Goal: Contribute content: Contribute content

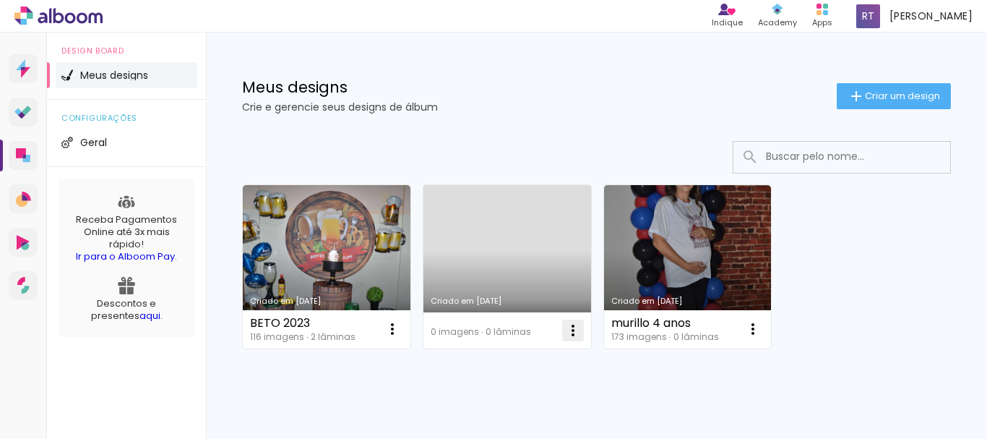
click at [570, 330] on iron-icon at bounding box center [573, 330] width 17 height 17
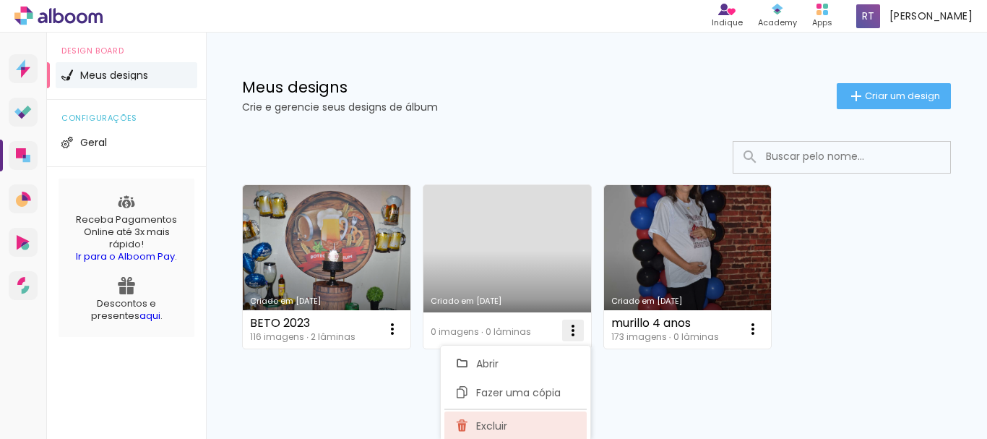
click at [515, 419] on paper-item "Excluir" at bounding box center [516, 425] width 142 height 29
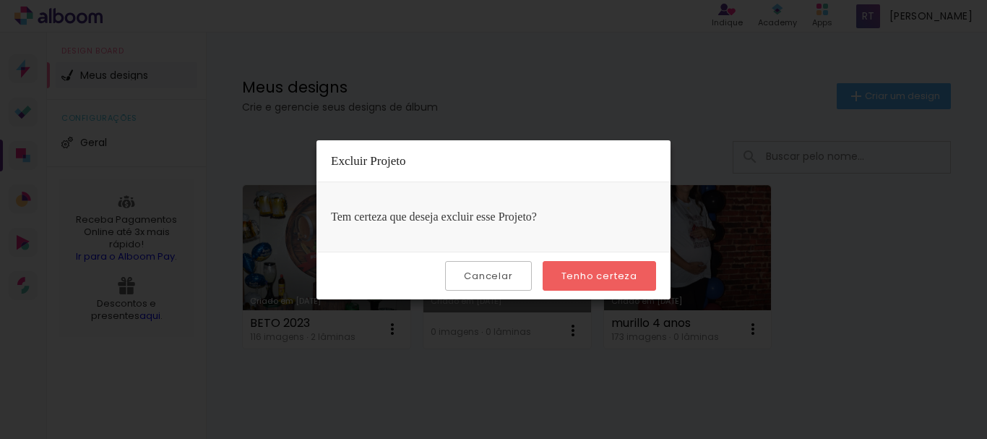
click at [0, 0] on slot "Tenho certeza" at bounding box center [0, 0] width 0 height 0
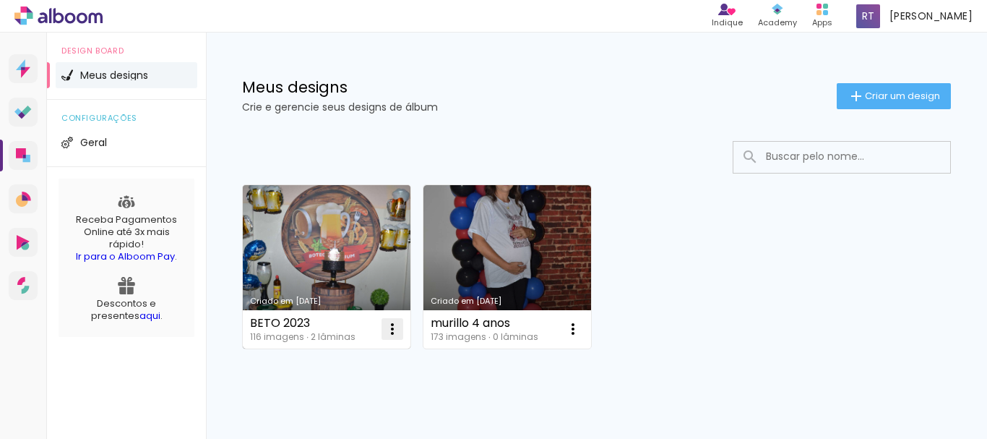
click at [397, 325] on iron-icon at bounding box center [392, 328] width 17 height 17
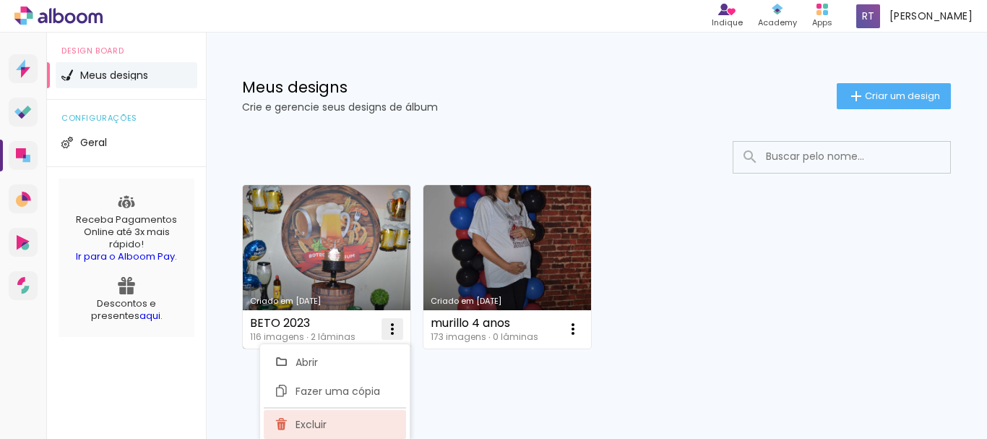
click at [377, 416] on paper-item "Excluir" at bounding box center [335, 424] width 142 height 29
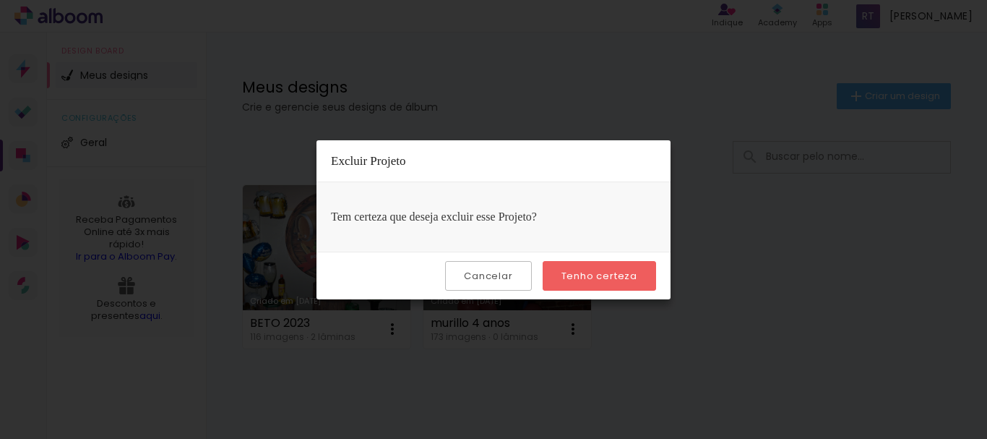
click at [0, 0] on slot "Tenho certeza" at bounding box center [0, 0] width 0 height 0
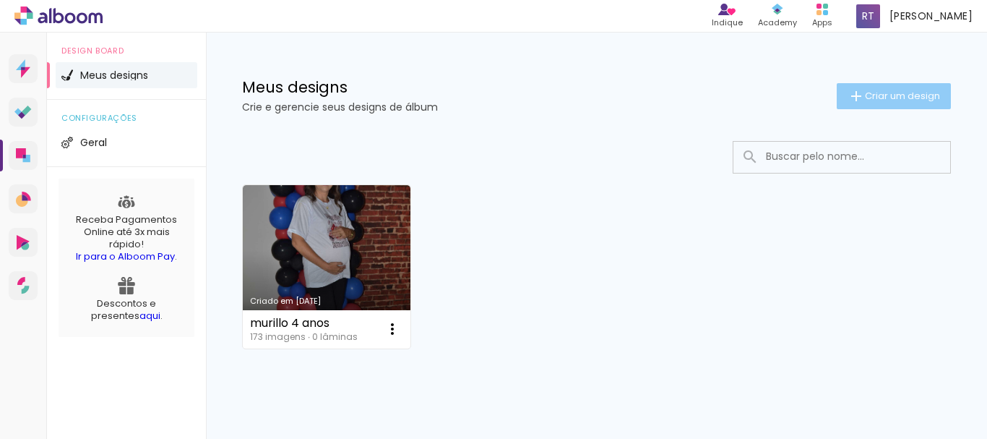
click at [850, 96] on iron-icon at bounding box center [856, 95] width 17 height 17
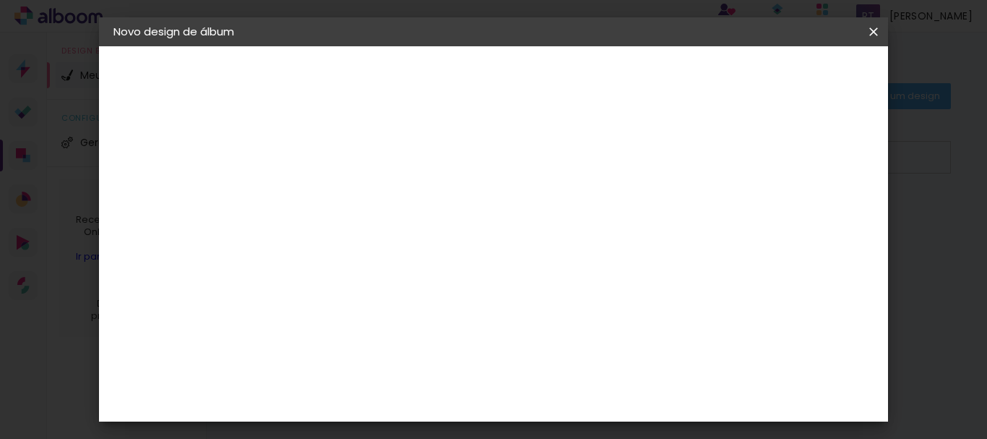
click at [350, 184] on input at bounding box center [350, 194] width 0 height 22
type input "[PERSON_NAME] e [PERSON_NAME]"
type paper-input "[PERSON_NAME] e [PERSON_NAME]"
click at [498, 69] on paper-button "Avançar" at bounding box center [462, 76] width 71 height 25
click at [620, 223] on paper-item "Tamanho Livre" at bounding box center [550, 220] width 139 height 32
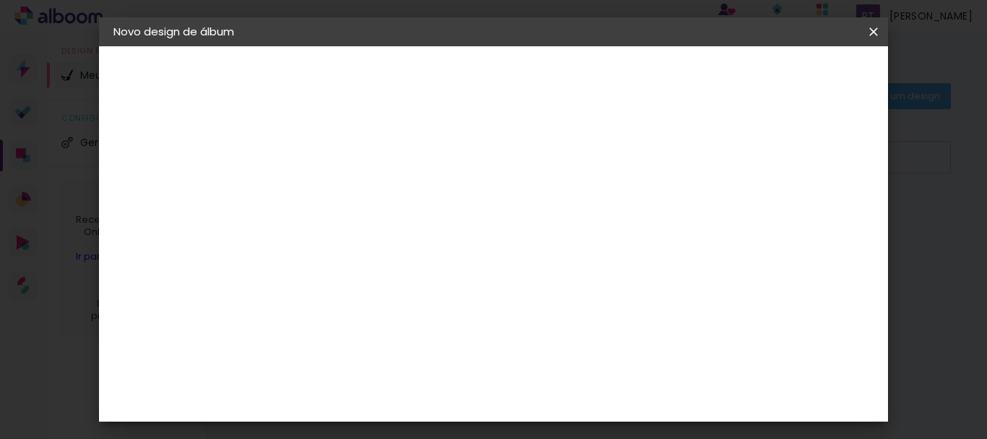
drag, startPoint x: 883, startPoint y: 113, endPoint x: 888, endPoint y: 161, distance: 48.7
click at [642, 161] on div "Fornecedor Escolha um fornecedor ou avance com o tamanho livre. Voltar Avançar" at bounding box center [464, 107] width 355 height 123
click at [620, 226] on paper-item "Tamanho Livre" at bounding box center [550, 220] width 139 height 32
click at [601, 231] on paper-item "Tamanho Livre" at bounding box center [550, 220] width 139 height 32
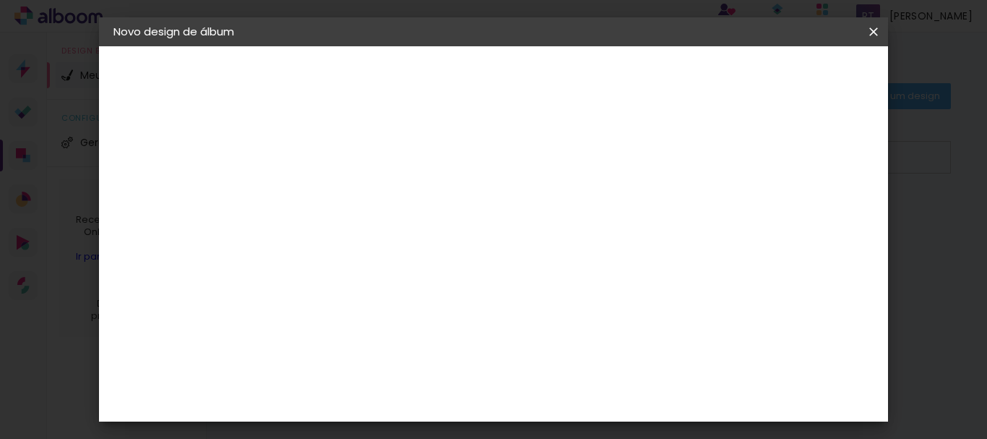
click at [506, 212] on iron-icon at bounding box center [497, 219] width 17 height 17
click at [603, 299] on div "Sugerir uma encadernadora" at bounding box center [558, 301] width 90 height 23
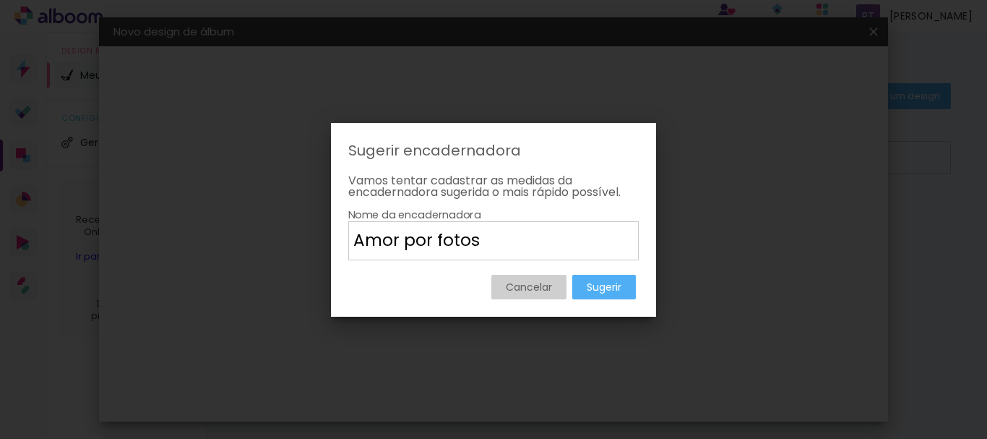
type input "Amor por fotos"
type paper-input "Amor por fotos"
click at [585, 281] on paper-button "Sugerir" at bounding box center [604, 287] width 64 height 25
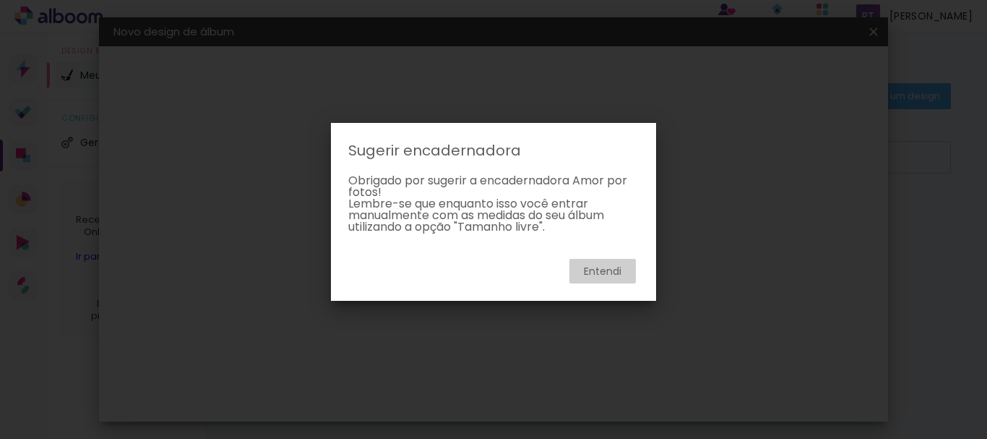
click at [0, 0] on slot "Entendi" at bounding box center [0, 0] width 0 height 0
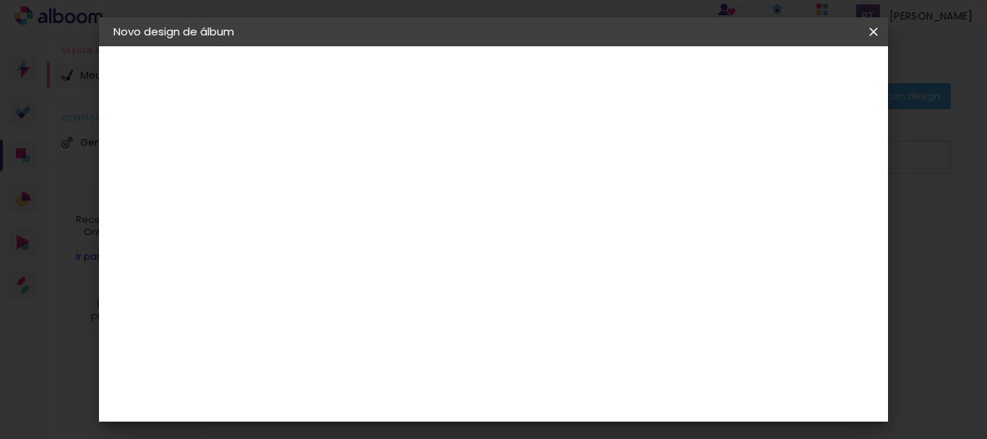
click at [0, 0] on slot "Tamanho Livre" at bounding box center [0, 0] width 0 height 0
click at [620, 87] on paper-button "Avançar" at bounding box center [584, 76] width 71 height 25
click at [177, 175] on div "Tamanho livre" at bounding box center [169, 178] width 50 height 20
click at [0, 0] on slot "Tamanho Livre" at bounding box center [0, 0] width 0 height 0
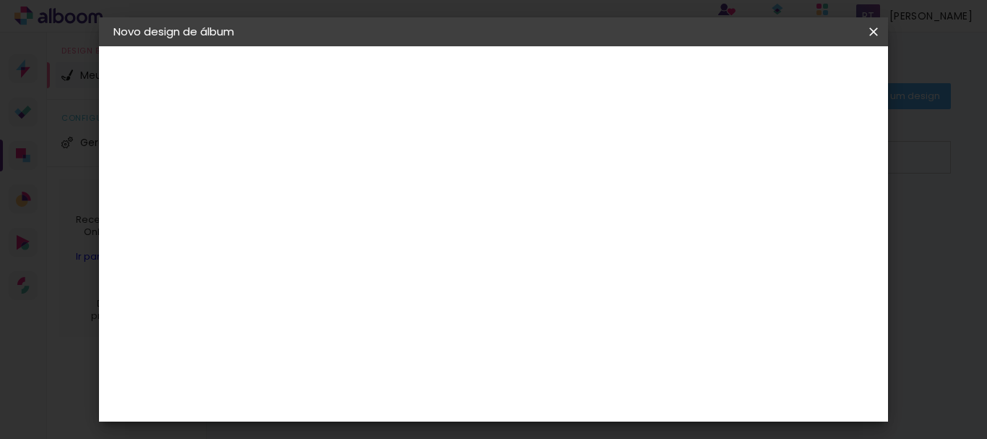
click at [0, 0] on slot "Tamanho Livre" at bounding box center [0, 0] width 0 height 0
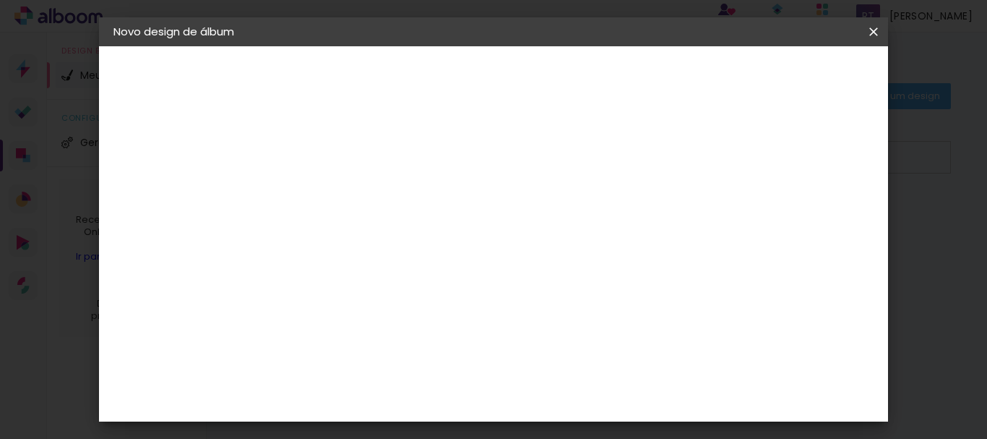
click at [620, 74] on paper-button "Avançar" at bounding box center [584, 76] width 71 height 25
click at [315, 373] on input "30" at bounding box center [305, 373] width 38 height 22
type input "0"
type input "25"
type paper-input "25"
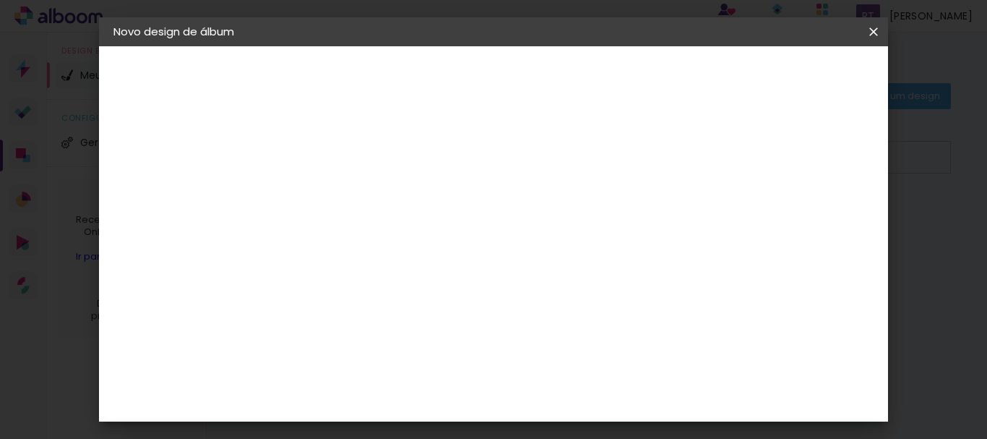
scroll to position [137, 0]
click at [581, 356] on input "60" at bounding box center [573, 364] width 38 height 22
type input "60"
drag, startPoint x: 881, startPoint y: 411, endPoint x: 558, endPoint y: 357, distance: 327.5
click at [558, 162] on div "30 cm cm cm mm A maioria das encadernadoras sugere 5mm de sangria." at bounding box center [553, 104] width 533 height 116
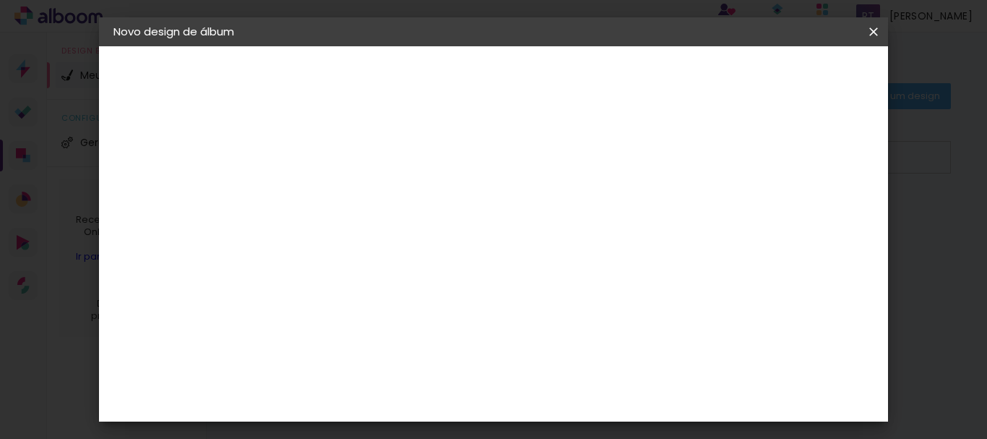
click at [505, 265] on div at bounding box center [450, 256] width 110 height 73
click at [458, 224] on span "30" at bounding box center [470, 226] width 24 height 22
click at [477, 224] on span "30" at bounding box center [470, 226] width 24 height 22
drag, startPoint x: 881, startPoint y: 248, endPoint x: 725, endPoint y: 68, distance: 238.3
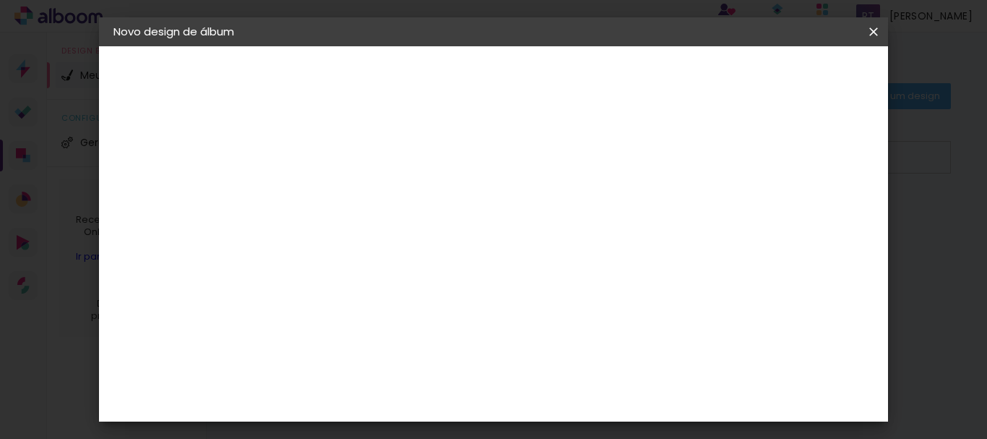
drag, startPoint x: 725, startPoint y: 68, endPoint x: 708, endPoint y: 72, distance: 17.7
click at [696, 72] on paper-button "Voltar" at bounding box center [667, 76] width 59 height 25
click at [620, 74] on div "Voltar Avançar" at bounding box center [548, 76] width 144 height 25
click at [603, 305] on div "Sugerir uma encadernadora" at bounding box center [558, 301] width 90 height 23
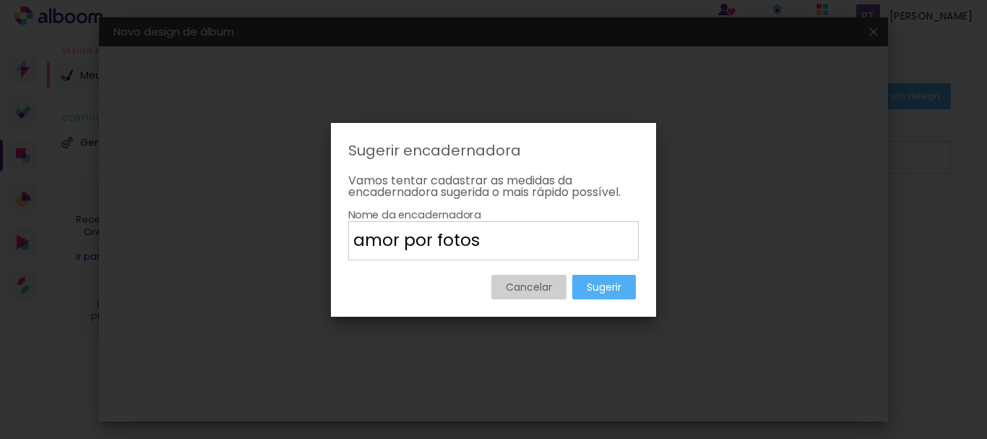
type input "amor por fotos"
type paper-input "amor por fotos"
click at [0, 0] on slot "Sugerir" at bounding box center [0, 0] width 0 height 0
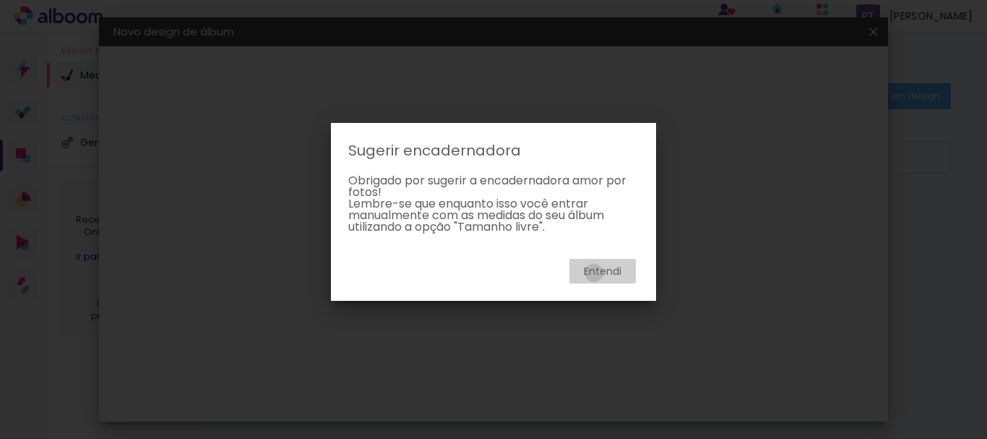
click at [0, 0] on slot "Entendi" at bounding box center [0, 0] width 0 height 0
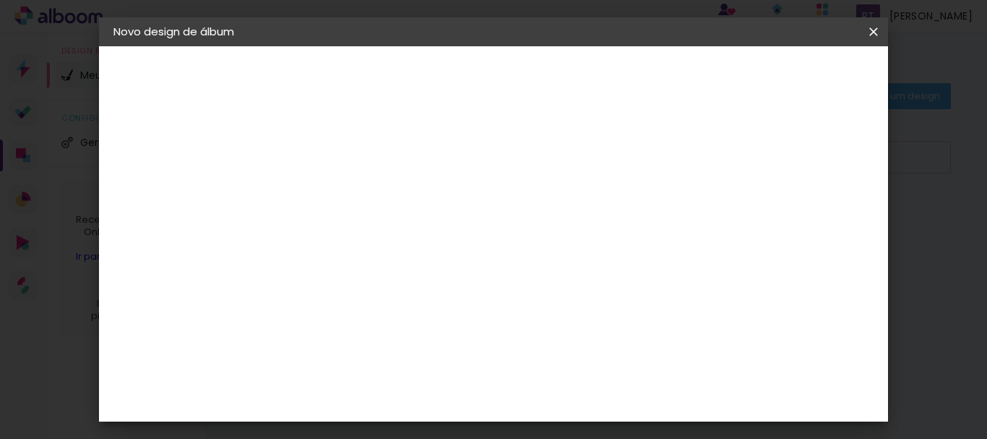
click at [620, 73] on div "Voltar Avançar" at bounding box center [548, 76] width 144 height 25
click at [0, 0] on slot "Tamanho Livre" at bounding box center [0, 0] width 0 height 0
click at [0, 0] on slot "Avançar" at bounding box center [0, 0] width 0 height 0
click at [595, 398] on div "cm" at bounding box center [600, 396] width 17 height 22
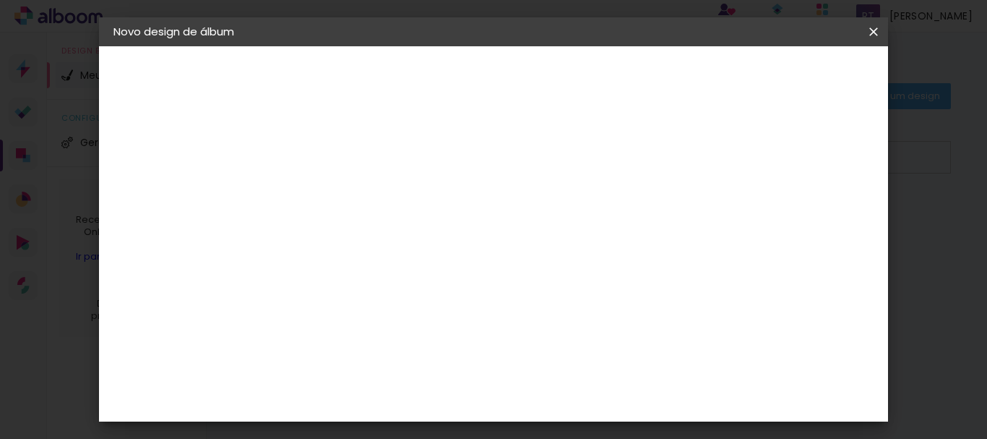
type input "40"
type paper-input "40"
click at [688, 75] on span "Iniciar design" at bounding box center [661, 82] width 53 height 20
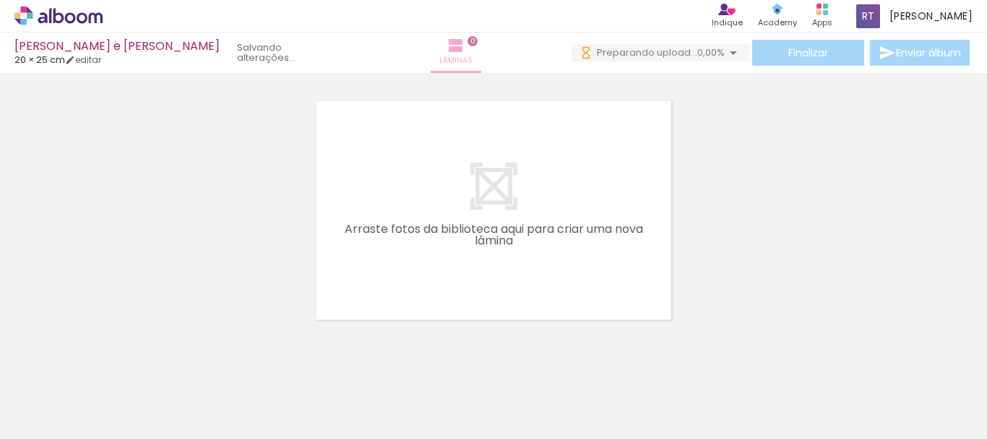
click at [439, 56] on span "Lâminas" at bounding box center [455, 60] width 33 height 13
click at [390, 200] on quentale-layouter at bounding box center [494, 210] width 365 height 228
click at [441, 54] on span "Lâminas" at bounding box center [455, 60] width 33 height 13
click at [439, 56] on span "Lâminas" at bounding box center [455, 60] width 33 height 13
click at [398, 168] on quentale-layouter at bounding box center [494, 210] width 365 height 228
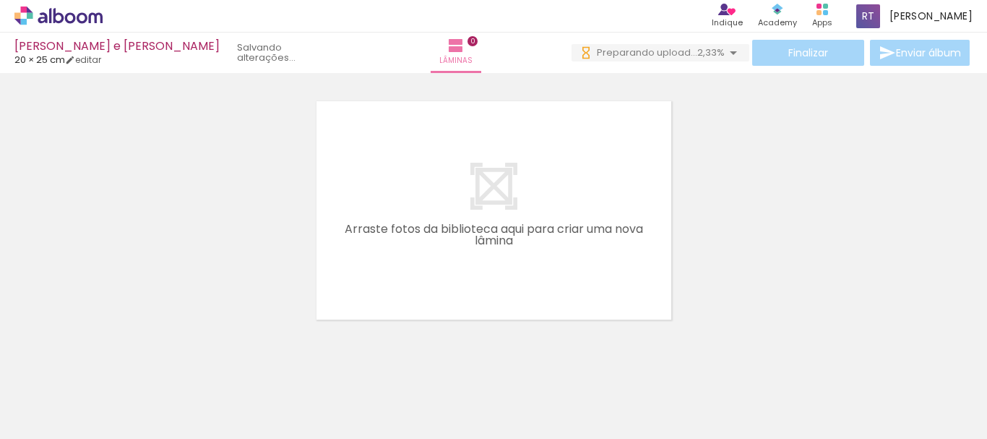
click at [393, 202] on quentale-layouter at bounding box center [494, 210] width 365 height 228
click at [456, 51] on iron-icon at bounding box center [464, 45] width 17 height 17
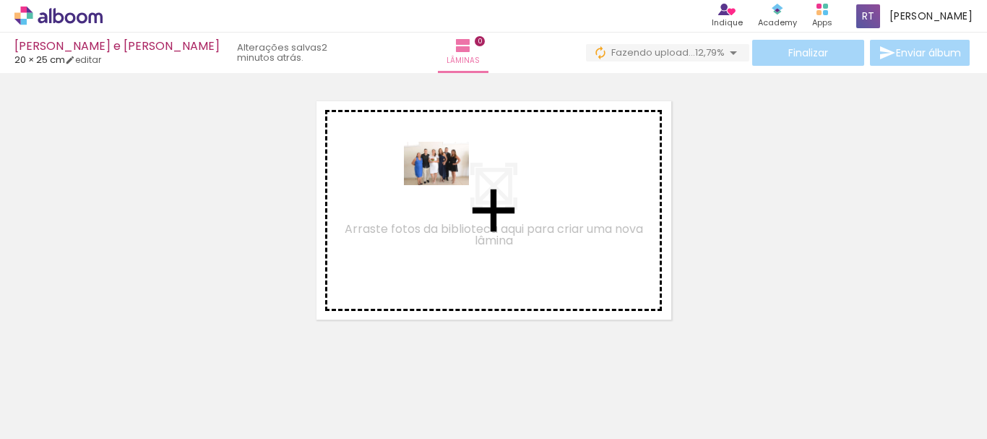
drag, startPoint x: 149, startPoint y: 393, endPoint x: 448, endPoint y: 185, distance: 364.5
click at [448, 185] on quentale-workspace at bounding box center [493, 219] width 987 height 439
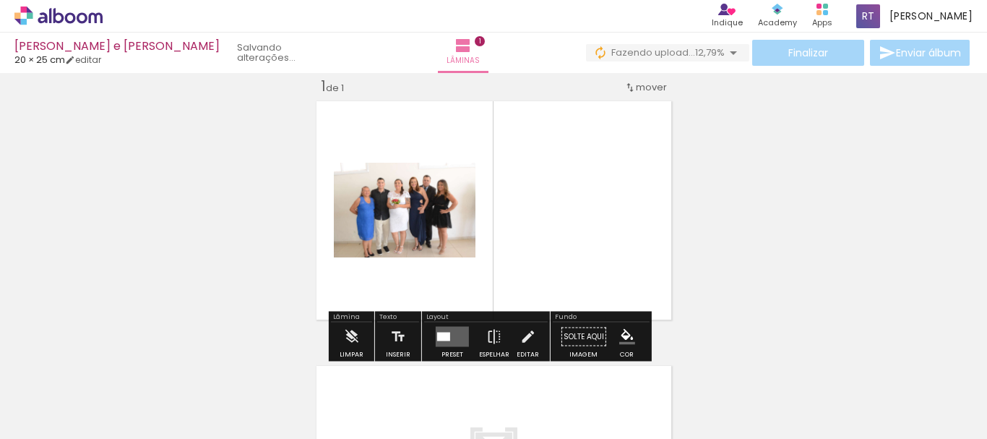
scroll to position [19, 0]
click at [414, 213] on quentale-photo at bounding box center [405, 210] width 142 height 95
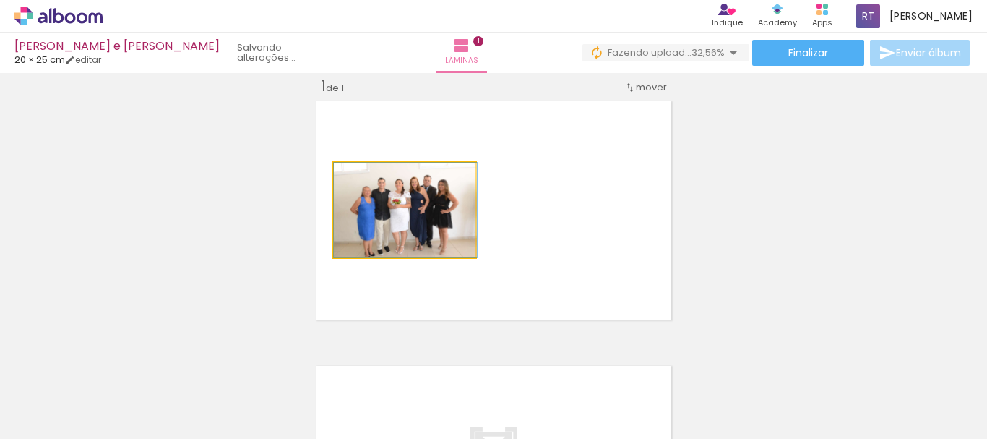
drag, startPoint x: 451, startPoint y: 242, endPoint x: 455, endPoint y: 178, distance: 64.5
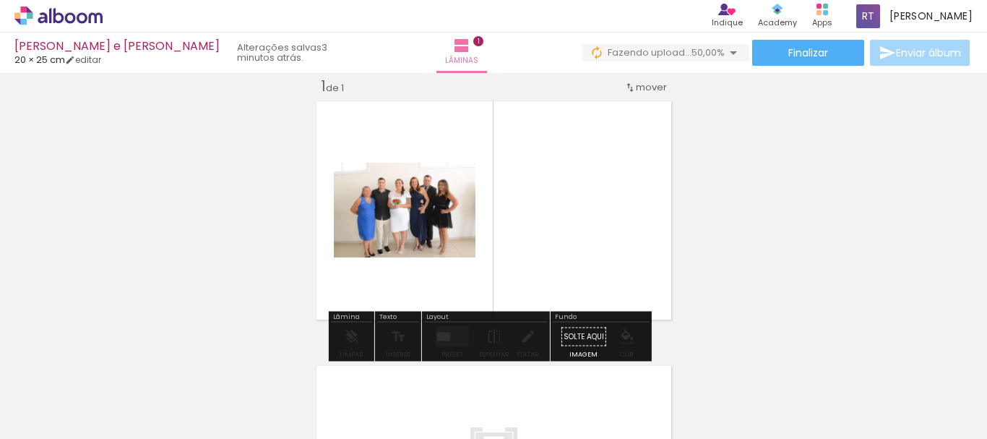
drag, startPoint x: 455, startPoint y: 180, endPoint x: 455, endPoint y: 215, distance: 35.4
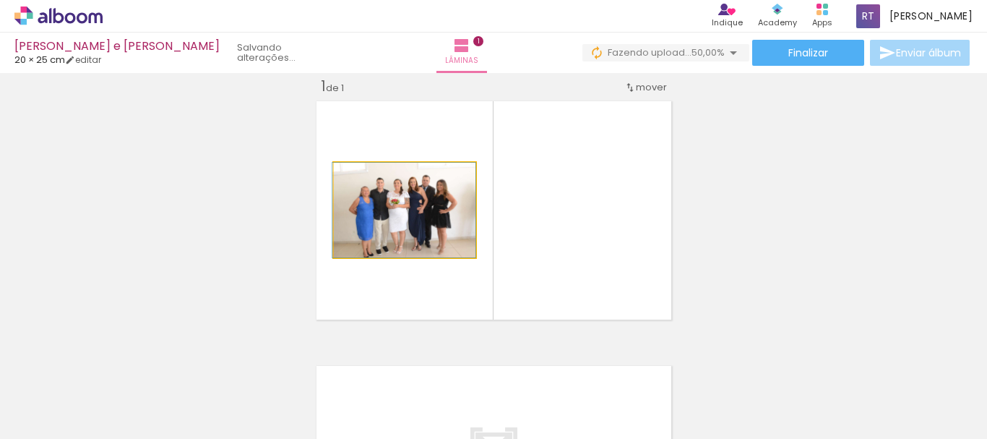
drag, startPoint x: 455, startPoint y: 215, endPoint x: 416, endPoint y: 188, distance: 47.7
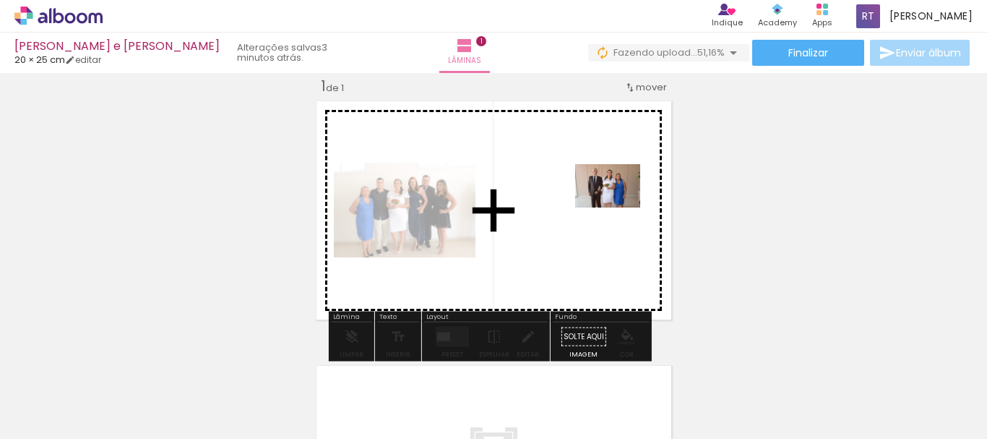
drag, startPoint x: 718, startPoint y: 401, endPoint x: 612, endPoint y: 197, distance: 230.2
click at [612, 197] on quentale-workspace at bounding box center [493, 219] width 987 height 439
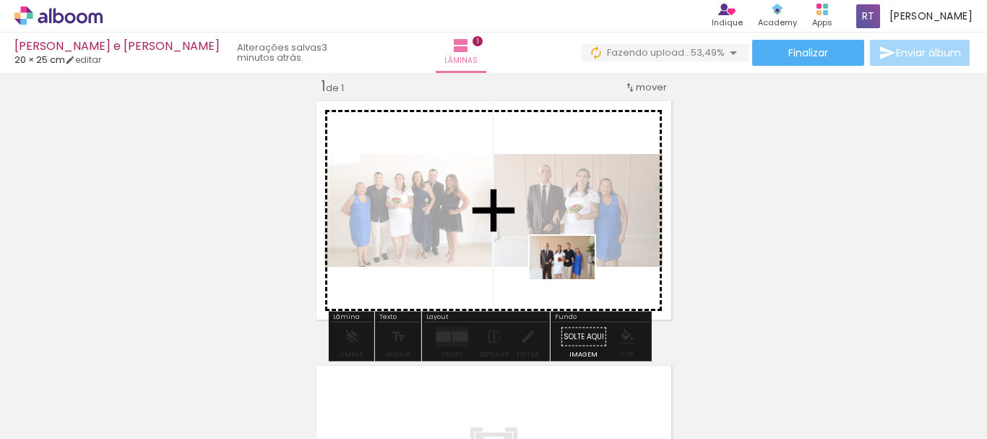
drag, startPoint x: 785, startPoint y: 391, endPoint x: 575, endPoint y: 280, distance: 237.6
click at [575, 278] on quentale-workspace at bounding box center [493, 219] width 987 height 439
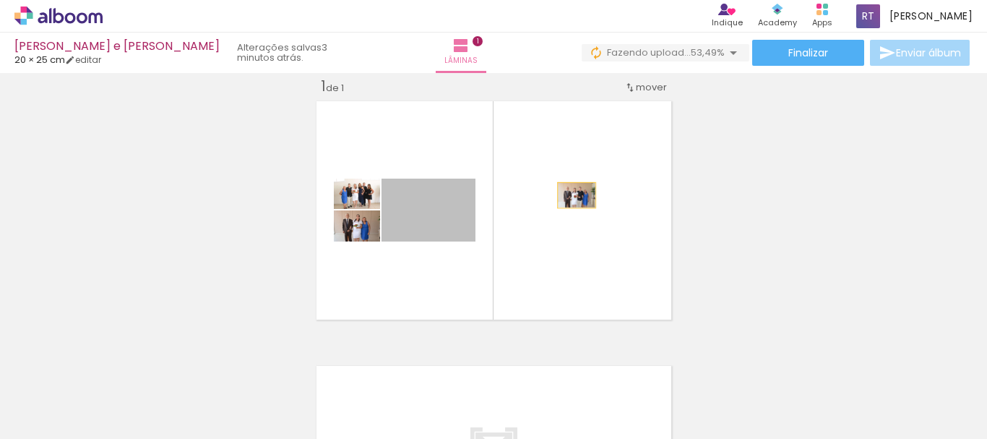
drag, startPoint x: 463, startPoint y: 225, endPoint x: 562, endPoint y: 200, distance: 102.7
click at [562, 200] on quentale-layouter at bounding box center [494, 210] width 365 height 228
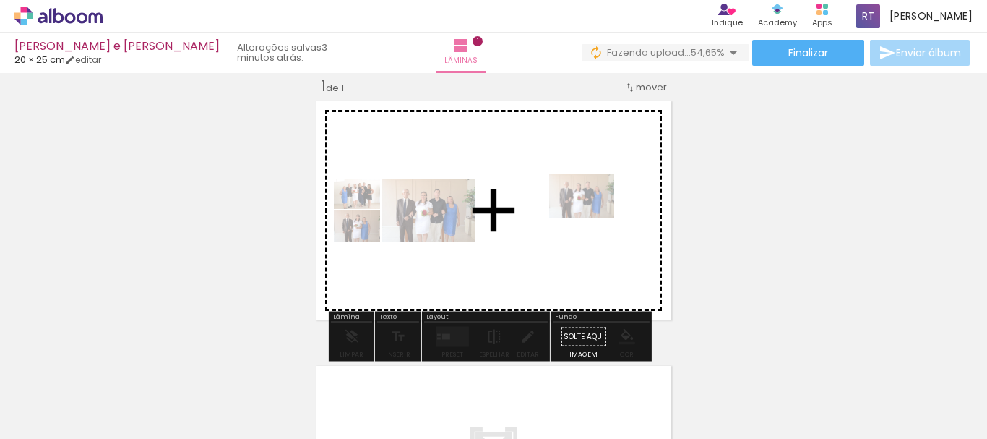
drag, startPoint x: 806, startPoint y: 407, endPoint x: 593, endPoint y: 218, distance: 284.6
click at [593, 218] on quentale-workspace at bounding box center [493, 219] width 987 height 439
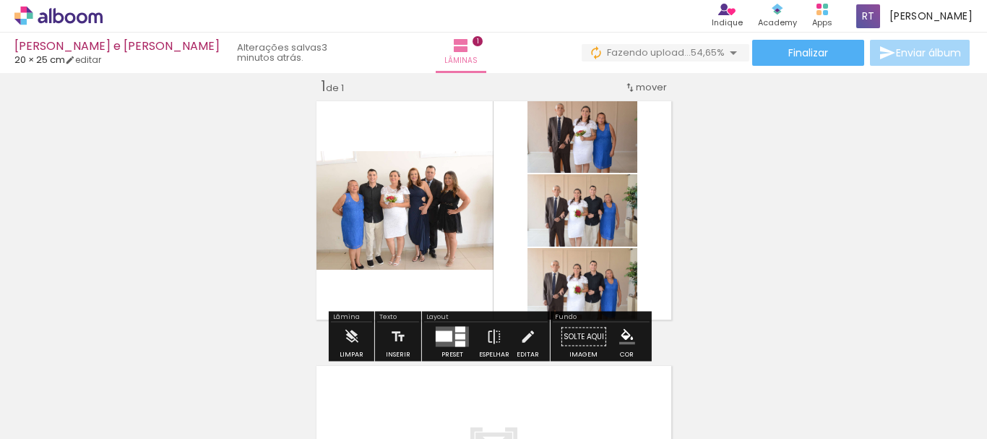
click at [705, 213] on div "Inserir lâmina 1 de 1" at bounding box center [493, 324] width 987 height 530
click at [429, 121] on quentale-layouter at bounding box center [494, 210] width 365 height 228
click at [449, 332] on div at bounding box center [444, 336] width 17 height 11
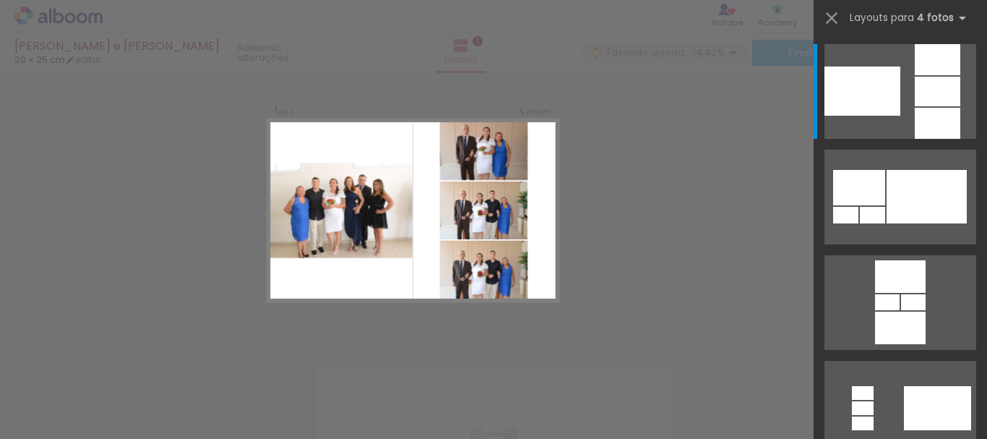
click at [608, 152] on div "Confirmar Cancelar" at bounding box center [493, 336] width 987 height 564
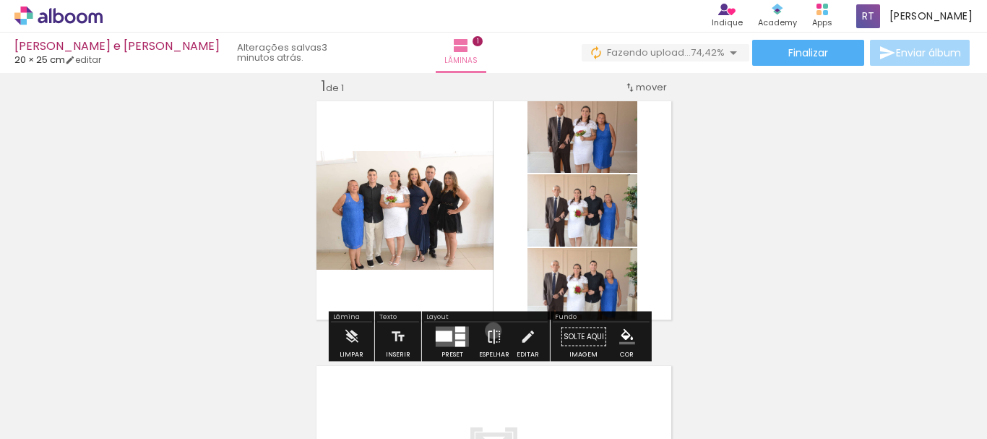
click at [490, 330] on iron-icon at bounding box center [494, 336] width 16 height 29
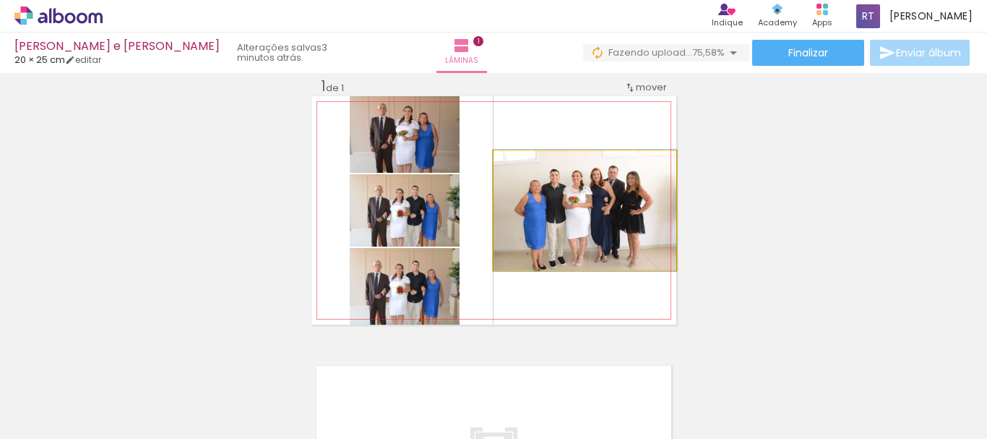
click at [570, 249] on quentale-photo at bounding box center [585, 210] width 183 height 119
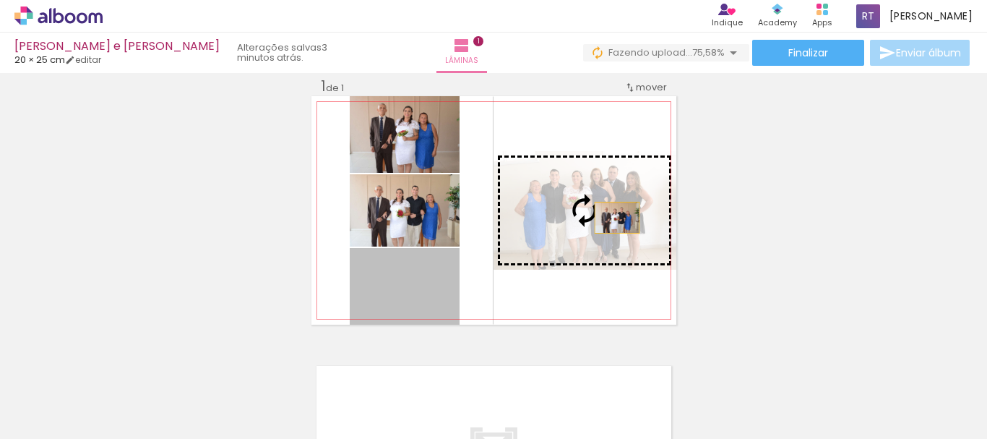
drag, startPoint x: 440, startPoint y: 299, endPoint x: 611, endPoint y: 218, distance: 189.5
click at [0, 0] on slot at bounding box center [0, 0] width 0 height 0
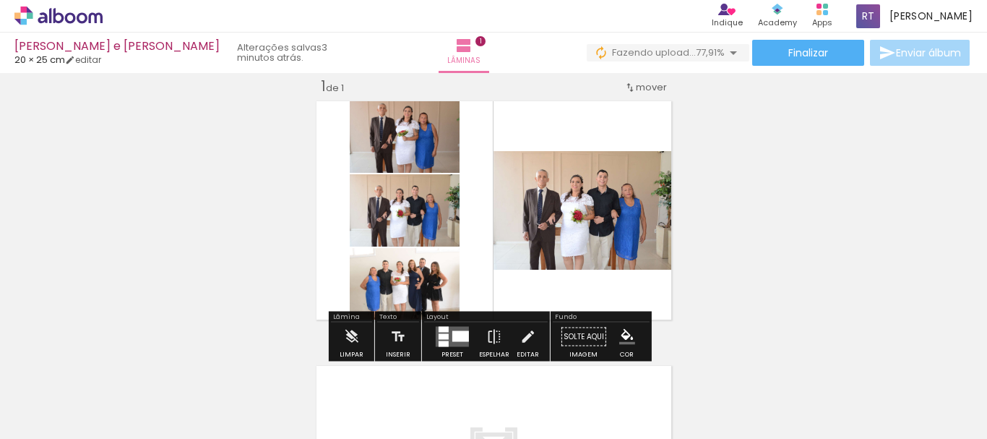
click at [415, 226] on quentale-photo at bounding box center [405, 210] width 110 height 72
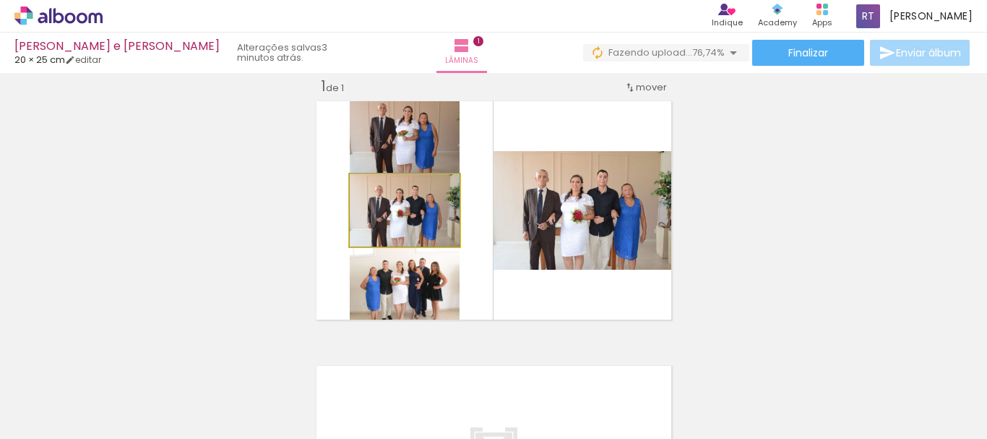
click at [418, 225] on quentale-photo at bounding box center [405, 210] width 110 height 72
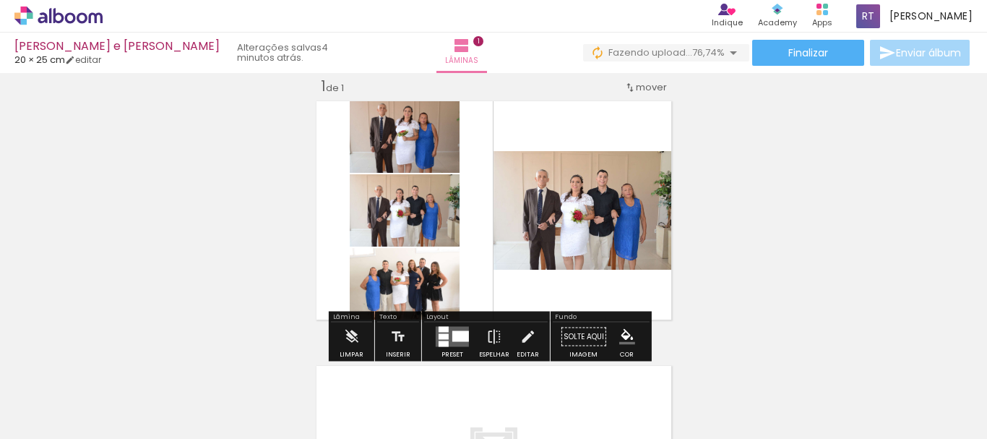
click at [435, 234] on quentale-photo at bounding box center [405, 210] width 110 height 72
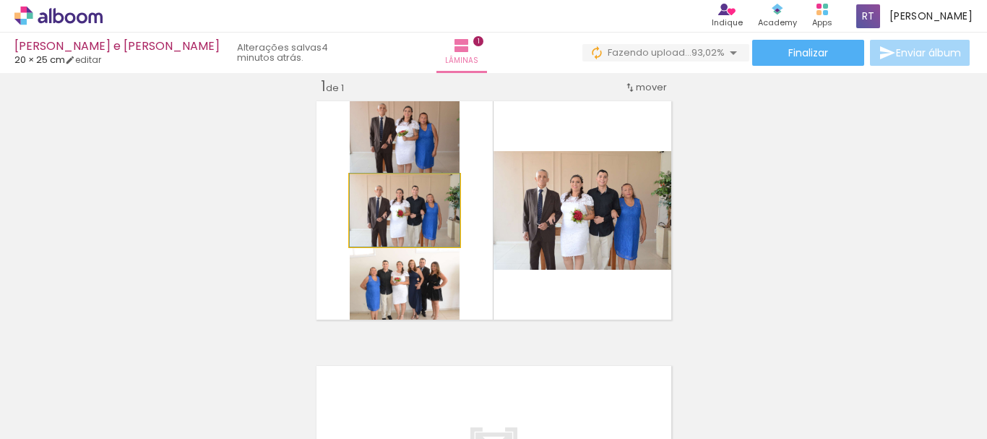
drag, startPoint x: 435, startPoint y: 234, endPoint x: 433, endPoint y: 227, distance: 7.5
click at [433, 227] on quentale-photo at bounding box center [405, 210] width 110 height 72
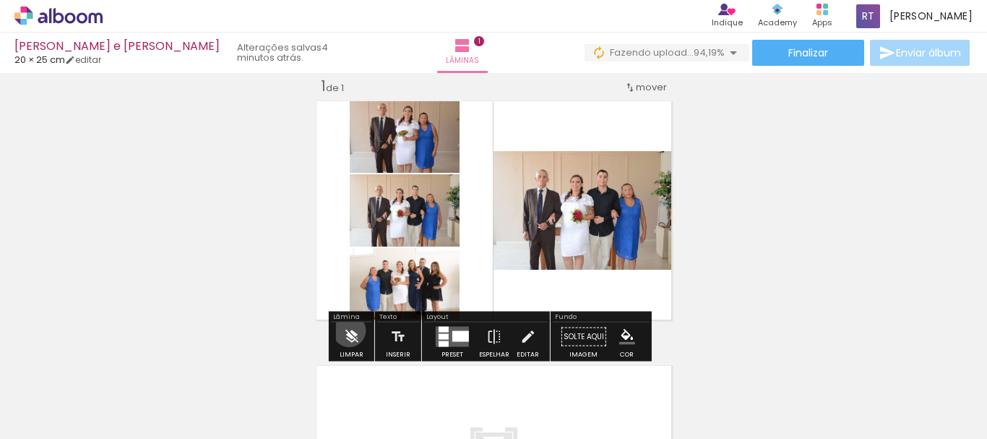
click at [349, 330] on iron-icon at bounding box center [351, 336] width 16 height 29
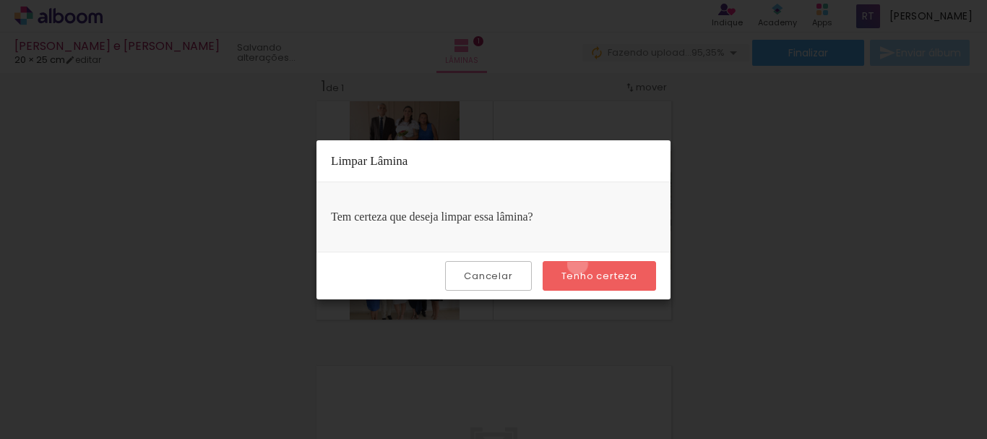
click at [580, 264] on paper-button "Tenho certeza" at bounding box center [599, 276] width 113 height 30
click at [0, 0] on slot "Tenho certeza" at bounding box center [0, 0] width 0 height 0
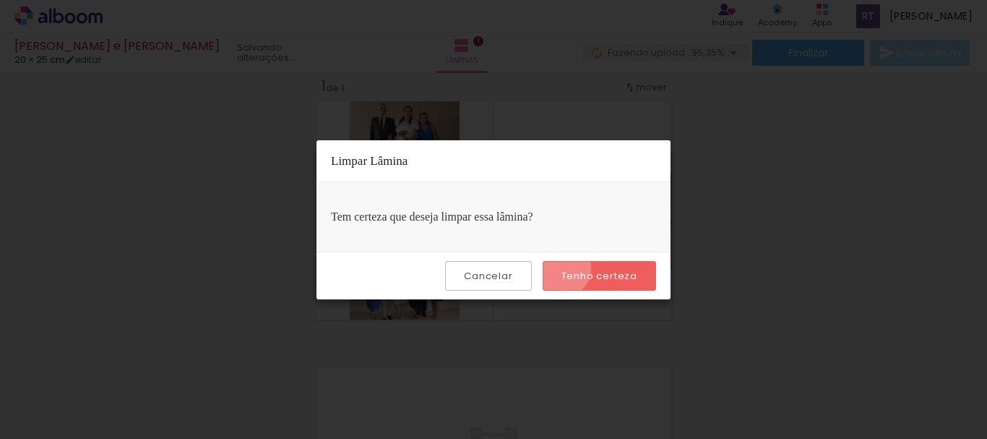
click at [565, 268] on paper-button "Tenho certeza" at bounding box center [599, 276] width 113 height 30
click at [0, 0] on slot "Cancelar" at bounding box center [0, 0] width 0 height 0
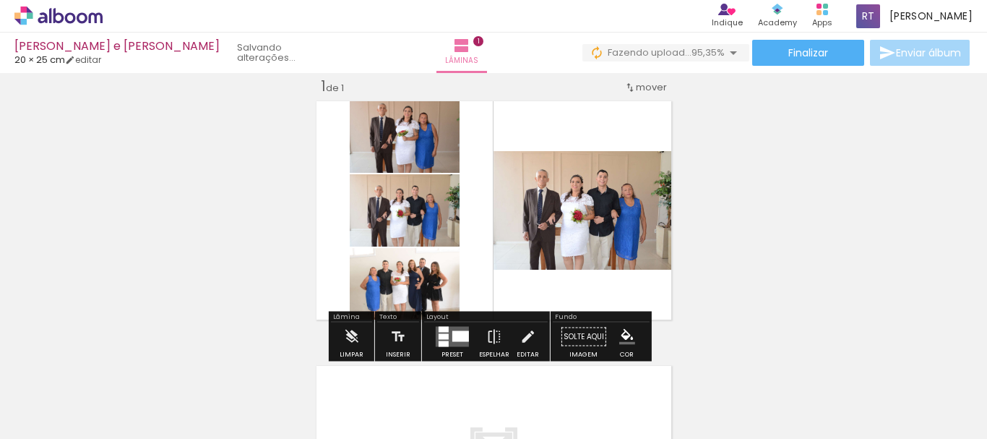
click at [222, 194] on div "Inserir lâmina 1 de 1" at bounding box center [493, 324] width 987 height 530
click at [99, 64] on link "editar" at bounding box center [83, 59] width 36 height 12
type input "25"
type input "40"
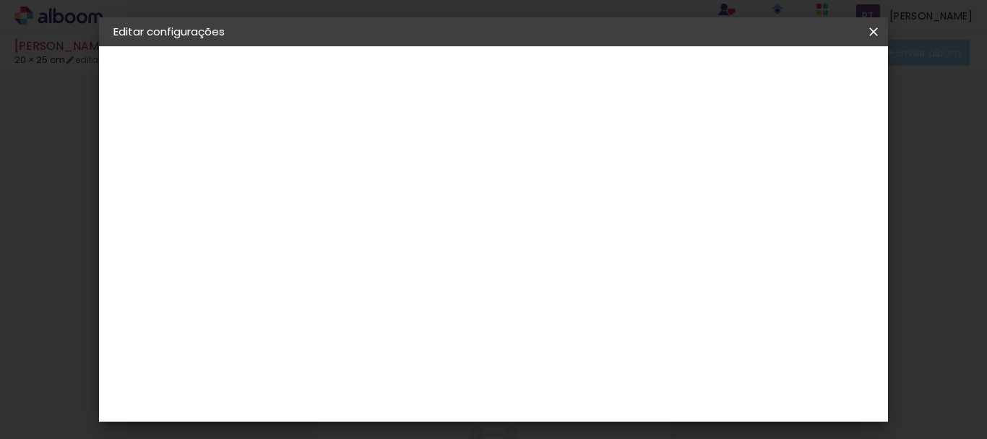
click at [879, 30] on iron-icon at bounding box center [873, 32] width 17 height 14
